Goal: Information Seeking & Learning: Learn about a topic

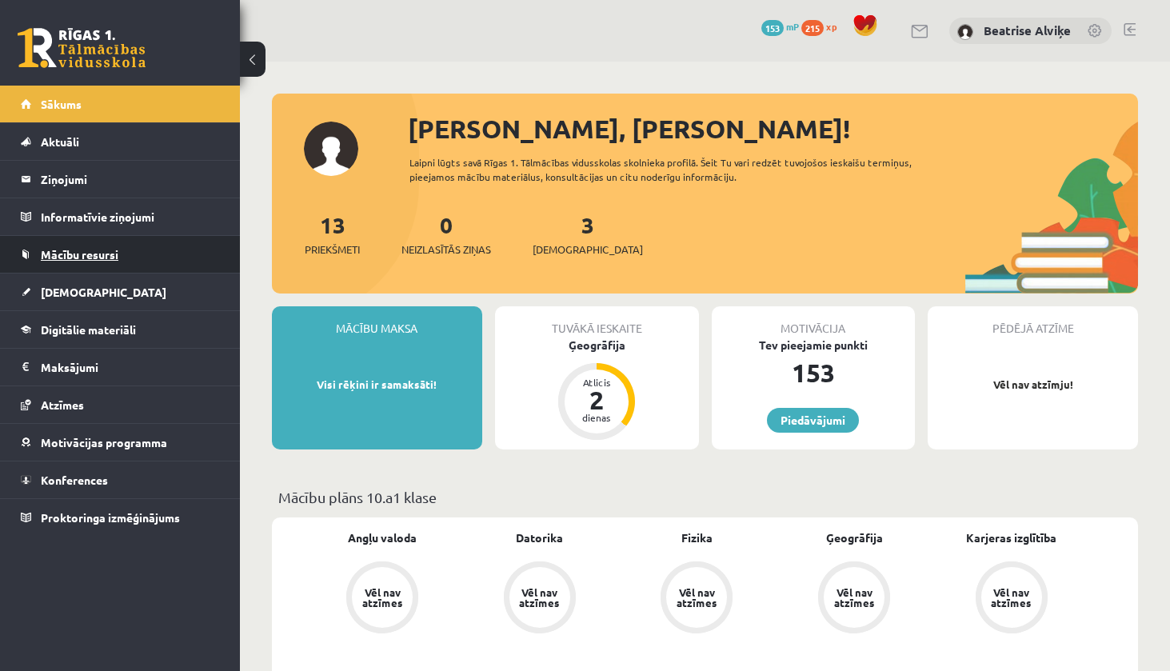
click at [120, 249] on link "Mācību resursi" at bounding box center [120, 254] width 199 height 37
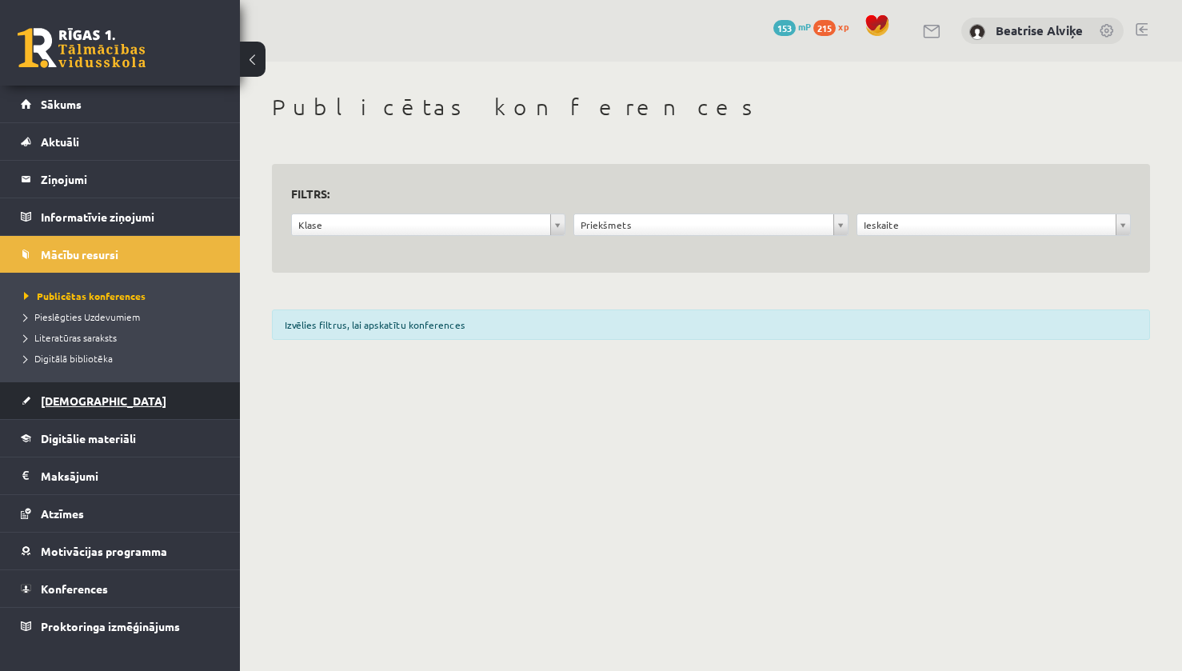
click at [95, 393] on link "[DEMOGRAPHIC_DATA]" at bounding box center [120, 400] width 199 height 37
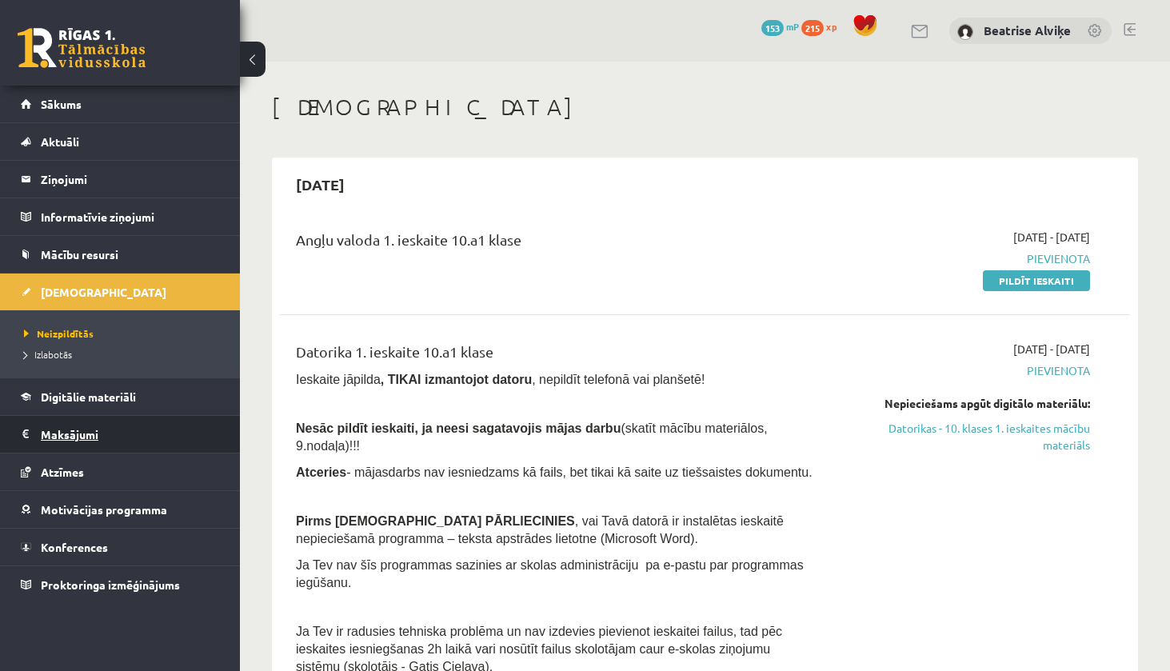
click at [93, 433] on legend "Maksājumi 0" at bounding box center [130, 434] width 179 height 37
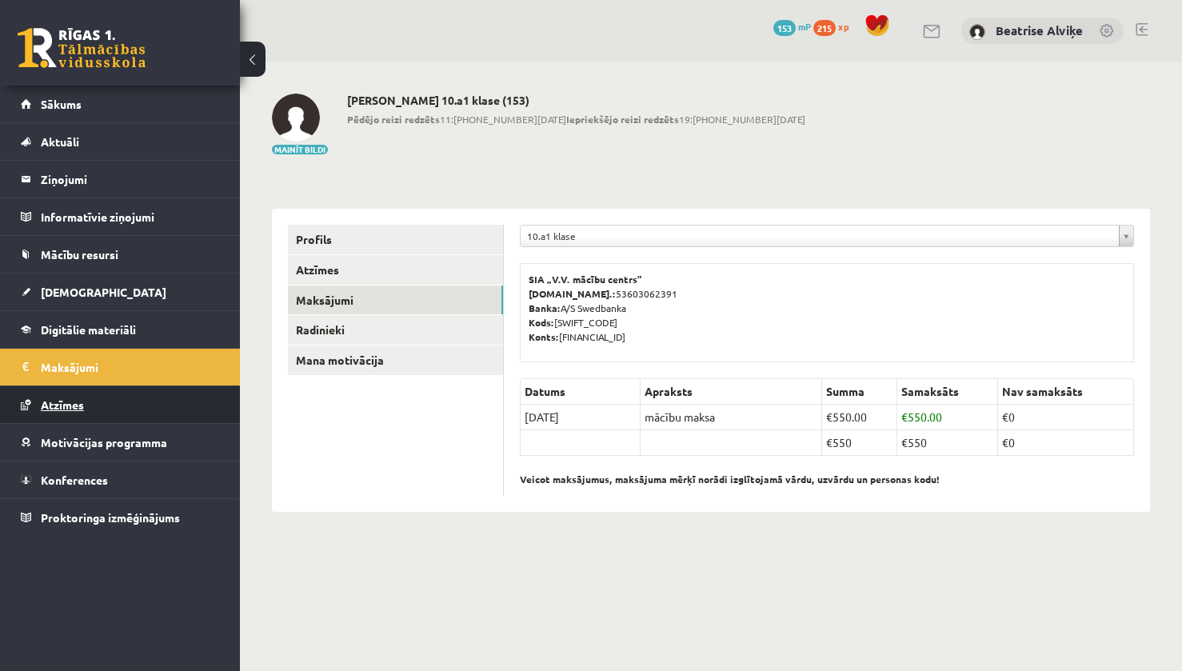
click at [90, 409] on link "Atzīmes" at bounding box center [120, 404] width 199 height 37
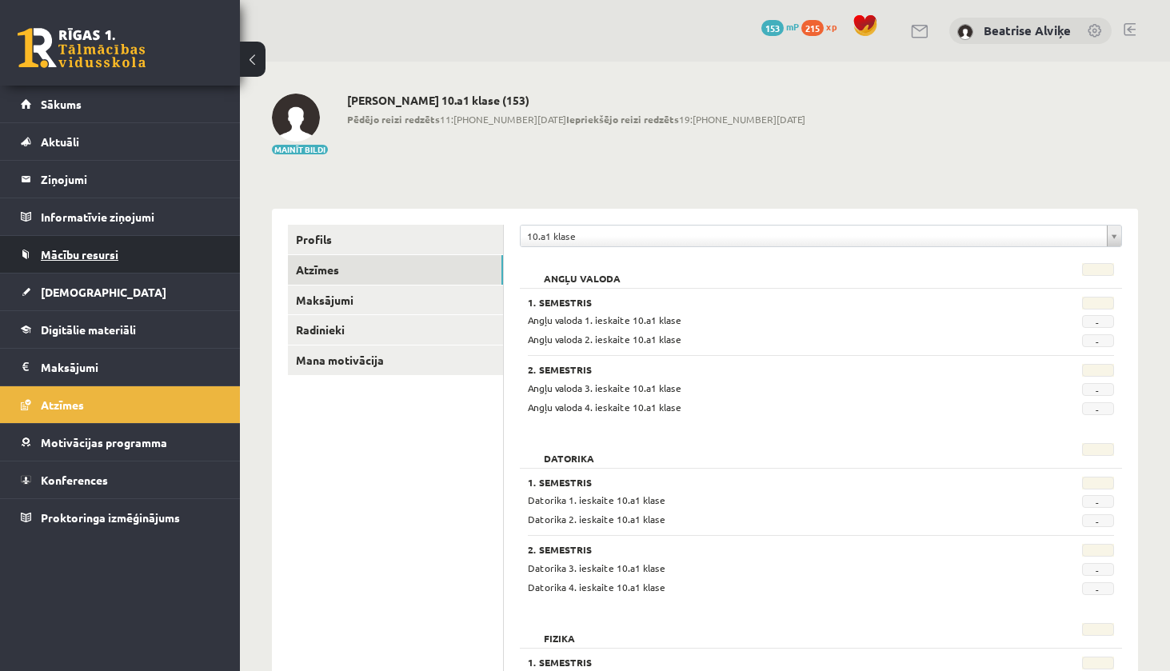
click at [92, 265] on link "Mācību resursi" at bounding box center [120, 254] width 199 height 37
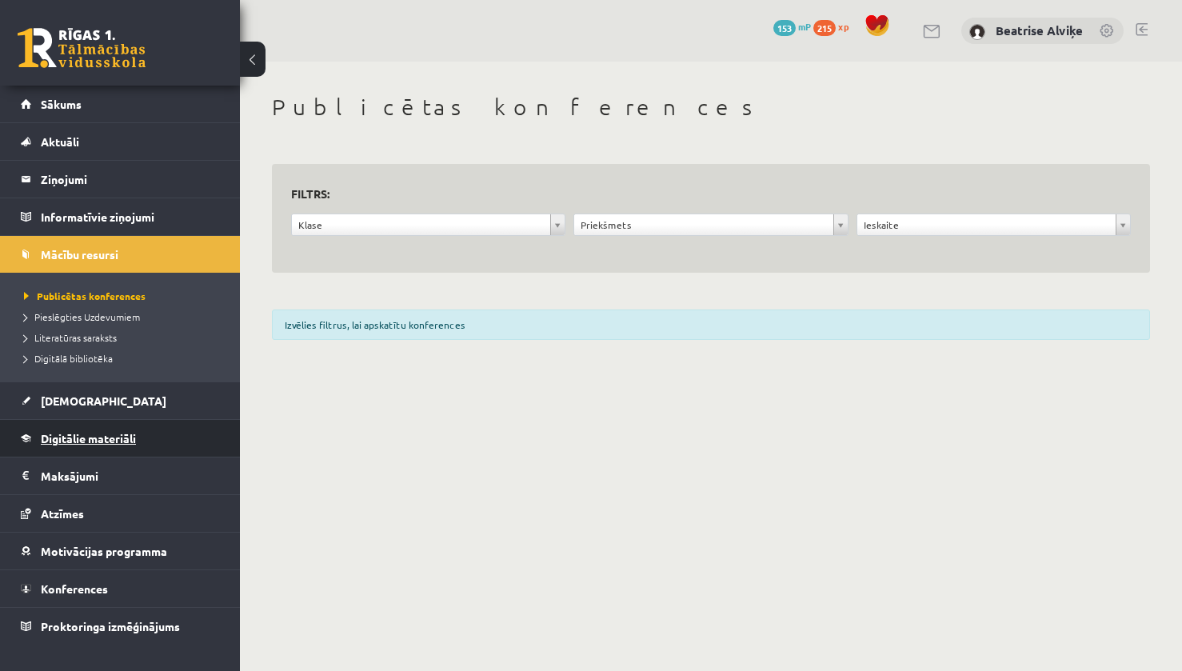
click at [117, 437] on span "Digitālie materiāli" at bounding box center [88, 438] width 95 height 14
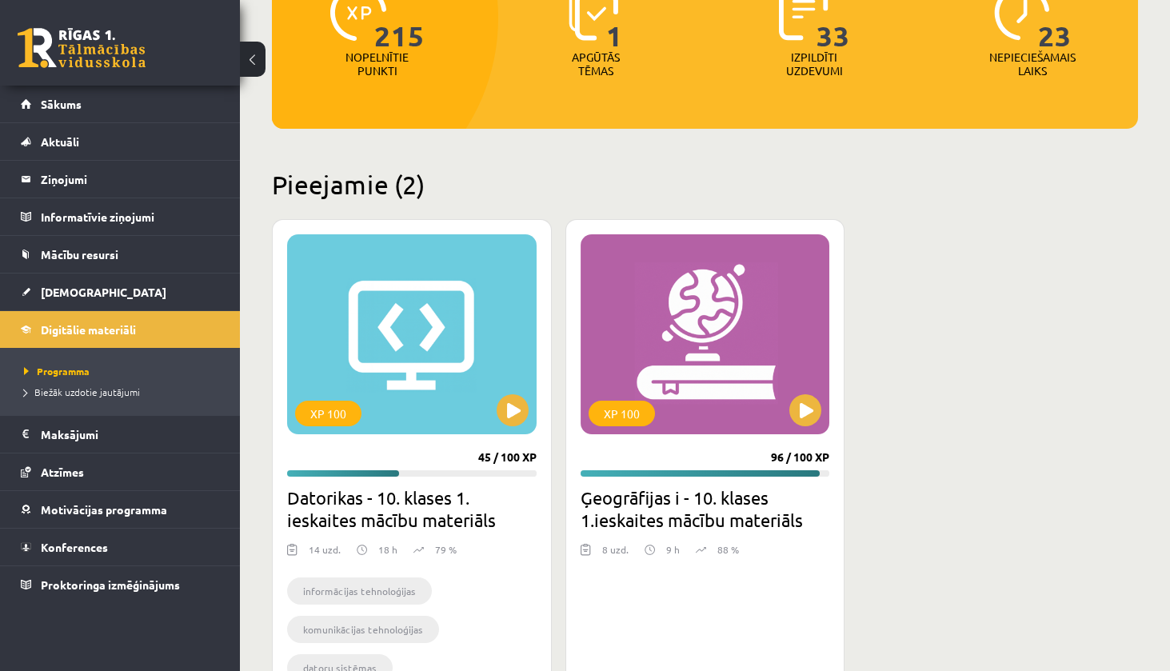
scroll to position [240, 0]
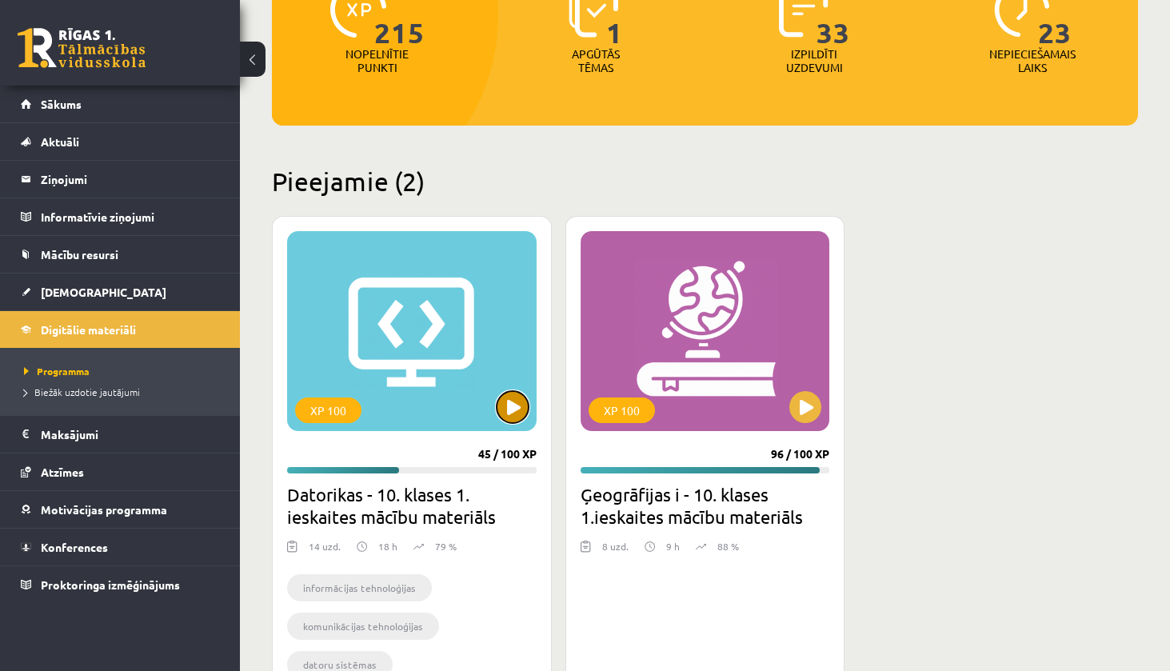
click at [513, 413] on button at bounding box center [513, 407] width 32 height 32
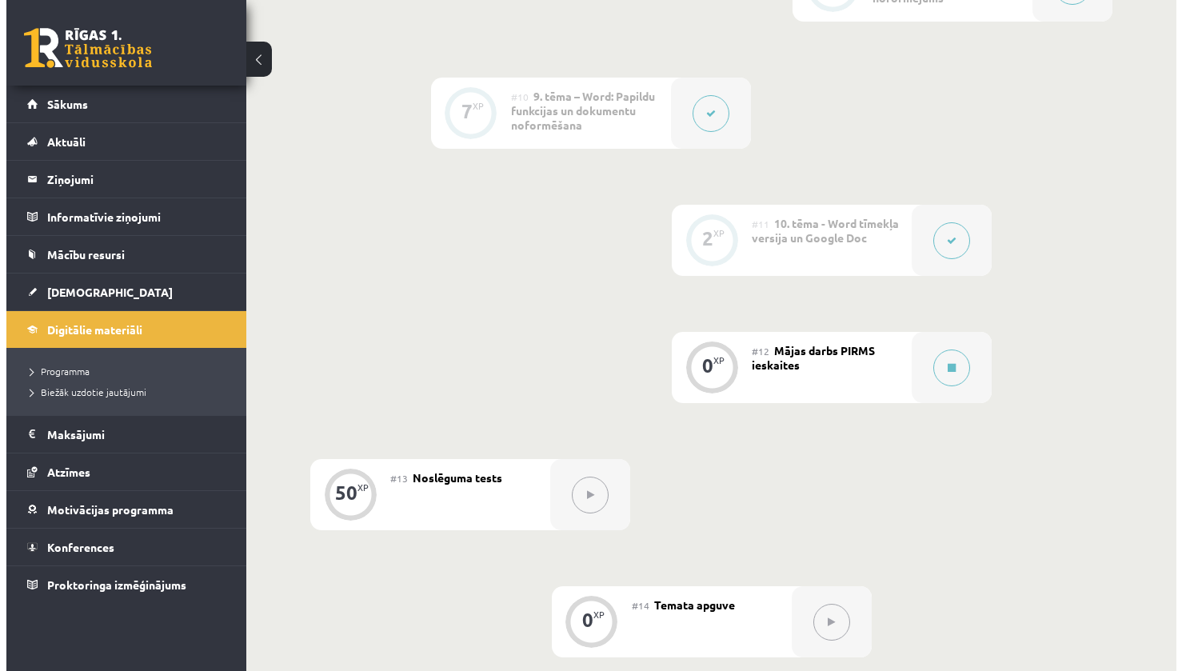
scroll to position [1600, 0]
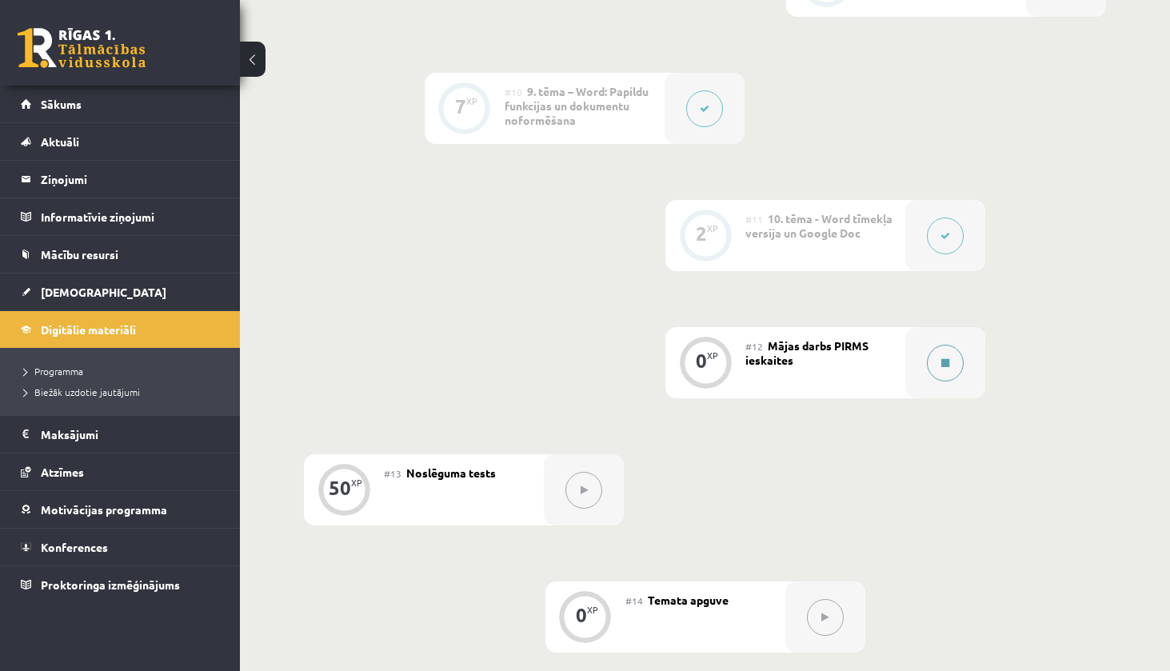
click at [940, 377] on button at bounding box center [945, 363] width 37 height 37
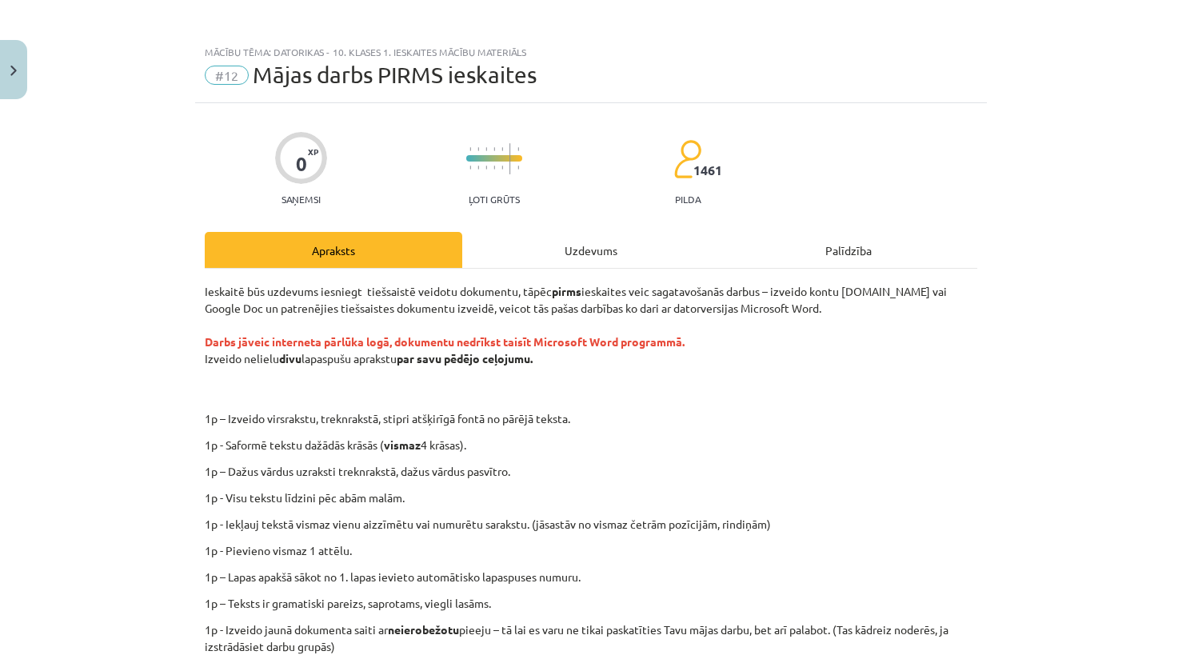
scroll to position [0, 0]
